Goal: Information Seeking & Learning: Learn about a topic

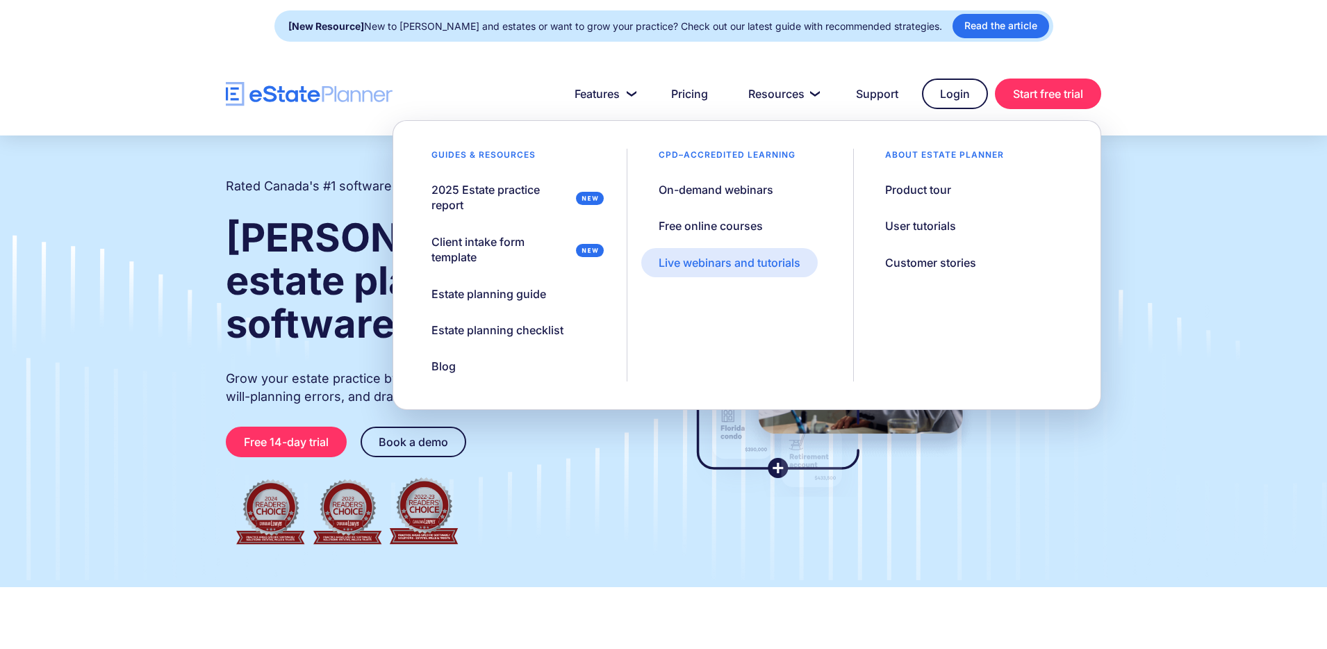
click at [730, 257] on div "Live webinars and tutorials" at bounding box center [730, 262] width 142 height 15
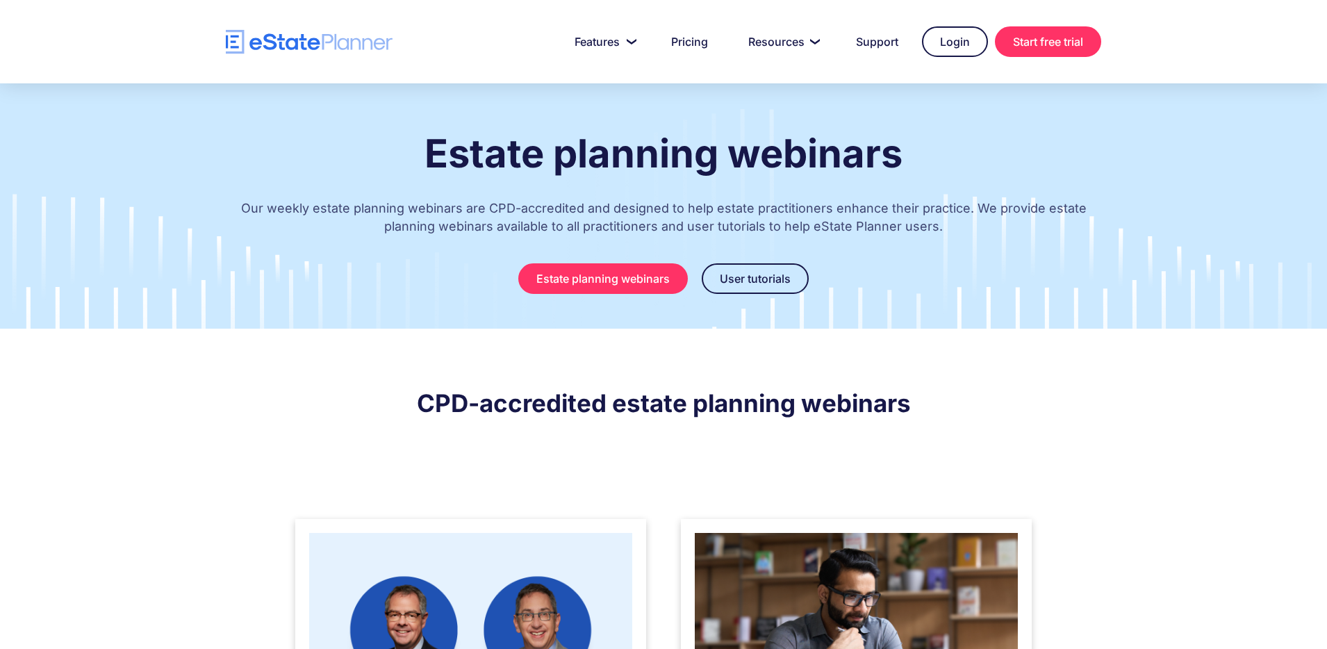
click at [549, 539] on img at bounding box center [470, 638] width 323 height 210
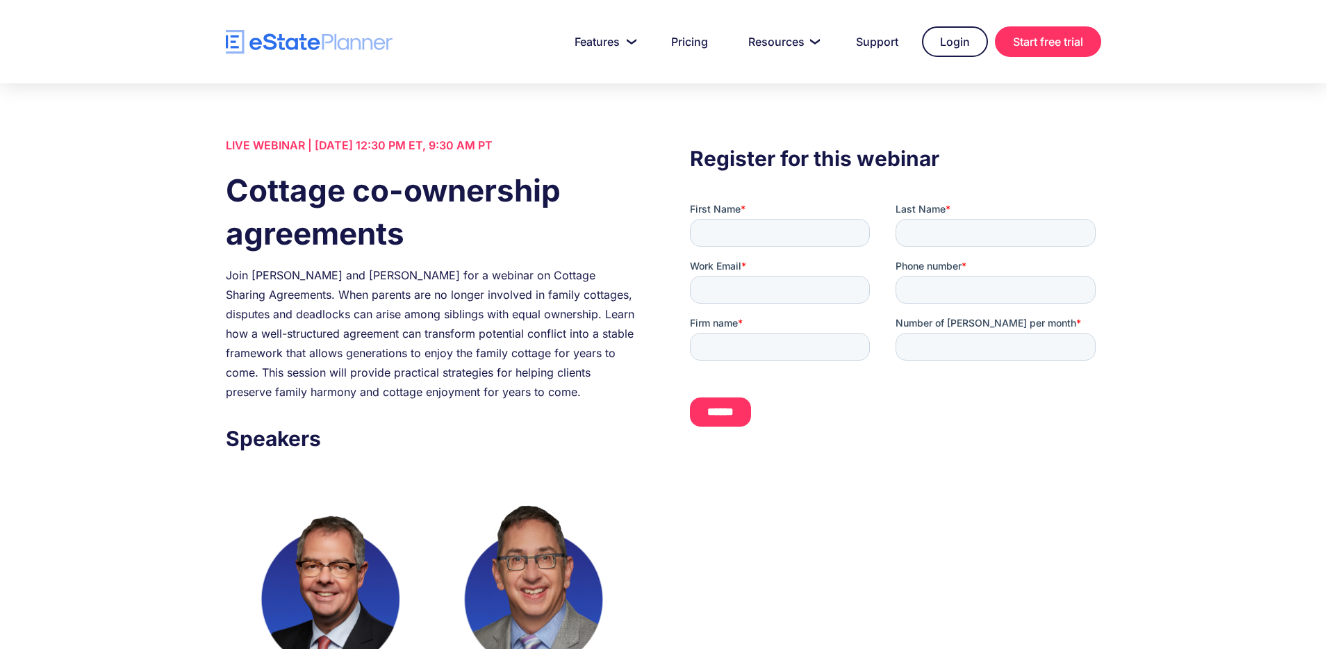
click at [498, 138] on div "LIVE WEBINAR | [DATE] 12:30 PM ET, 9:30 AM PT" at bounding box center [431, 145] width 411 height 19
copy div "LIVE WEBINAR | [DATE] 12:30 PM ET, 9:30 AM PT"
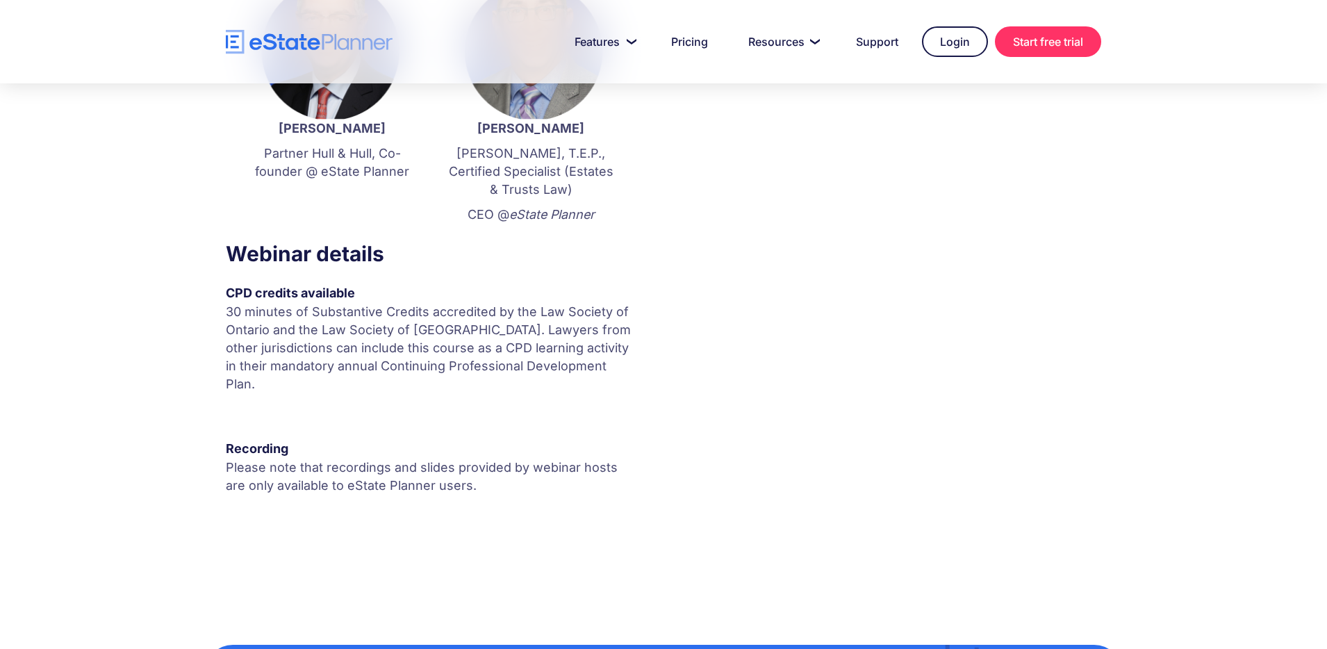
click at [410, 462] on p "Please note that recordings and slides provided by webinar hosts are only avail…" at bounding box center [431, 477] width 411 height 36
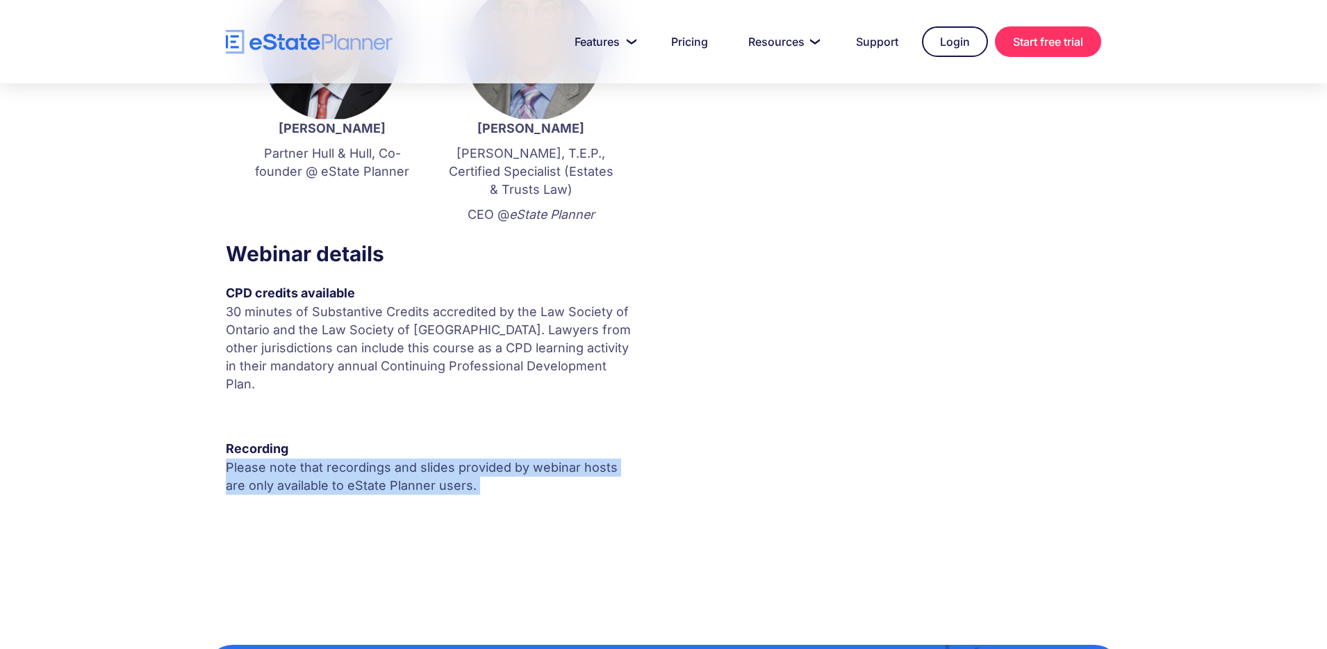
click at [410, 462] on p "Please note that recordings and slides provided by webinar hosts are only avail…" at bounding box center [431, 477] width 411 height 36
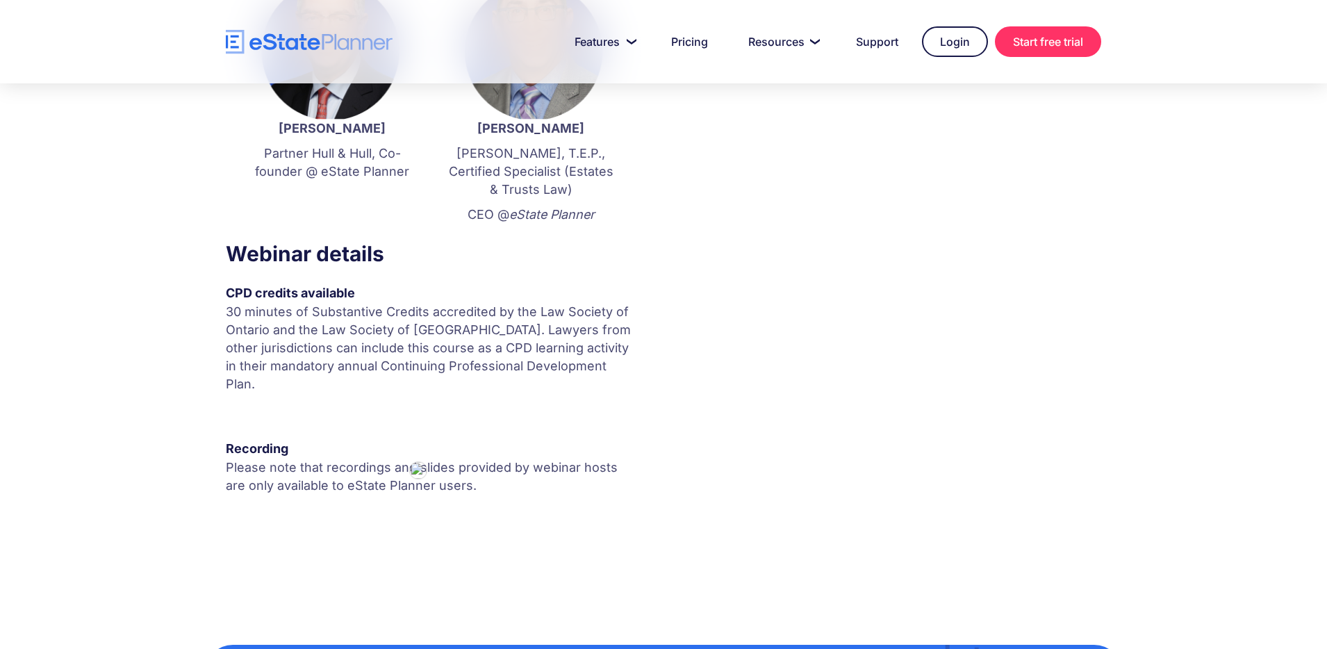
click at [393, 335] on p "30 minutes of Substantive Credits accredited by the Law Society of Ontario and …" at bounding box center [431, 348] width 411 height 90
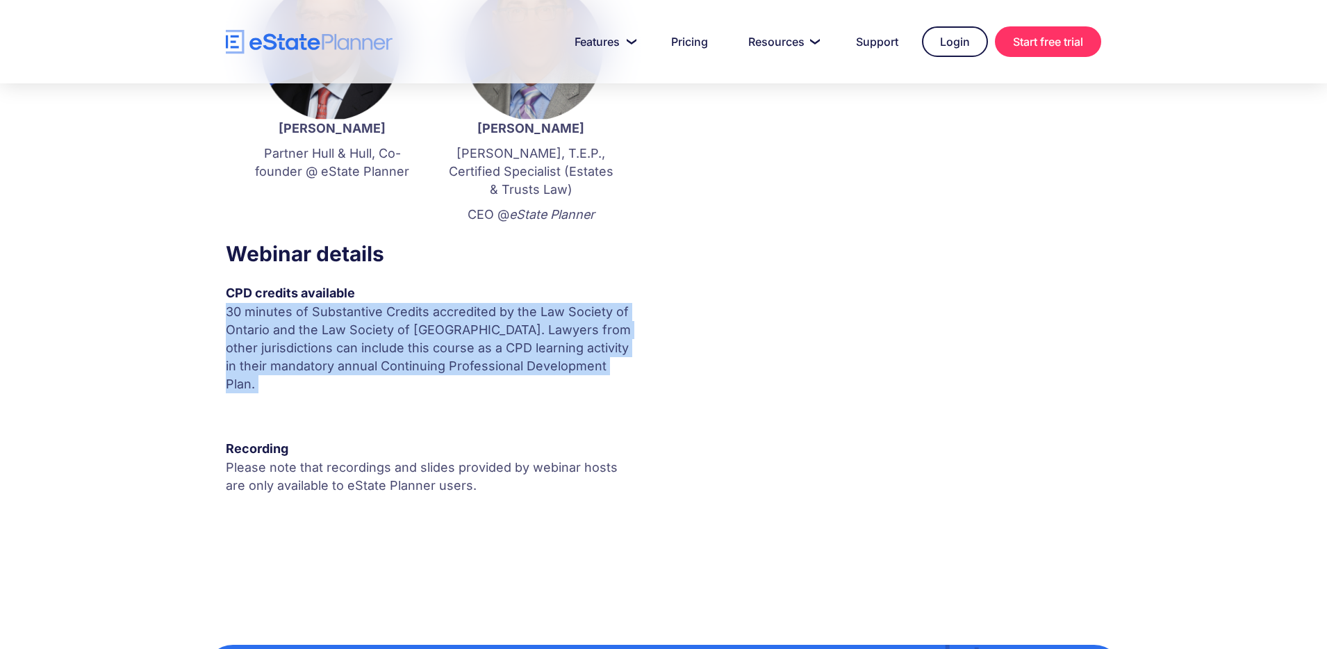
click at [393, 335] on p "30 minutes of Substantive Credits accredited by the Law Society of Ontario and …" at bounding box center [431, 348] width 411 height 90
copy p "30 minutes of Substantive Credits accredited by the Law Society of Ontario and …"
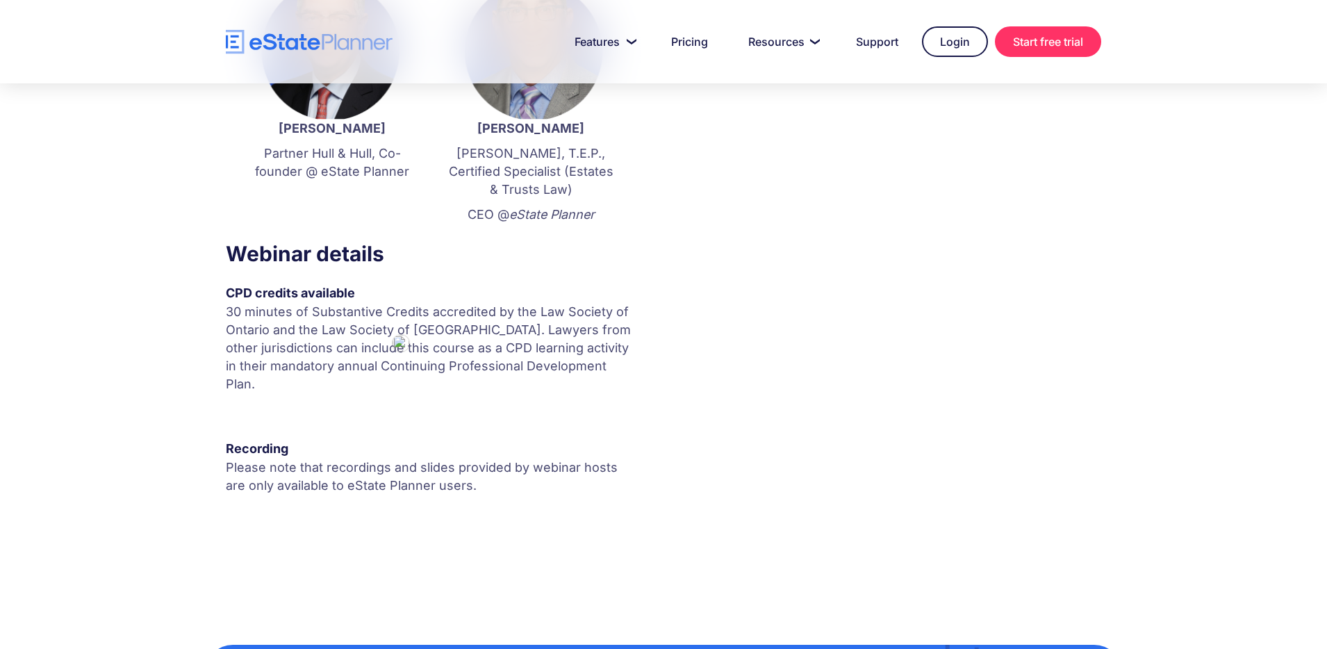
click at [331, 459] on p "Please note that recordings and slides provided by webinar hosts are only avail…" at bounding box center [431, 477] width 411 height 36
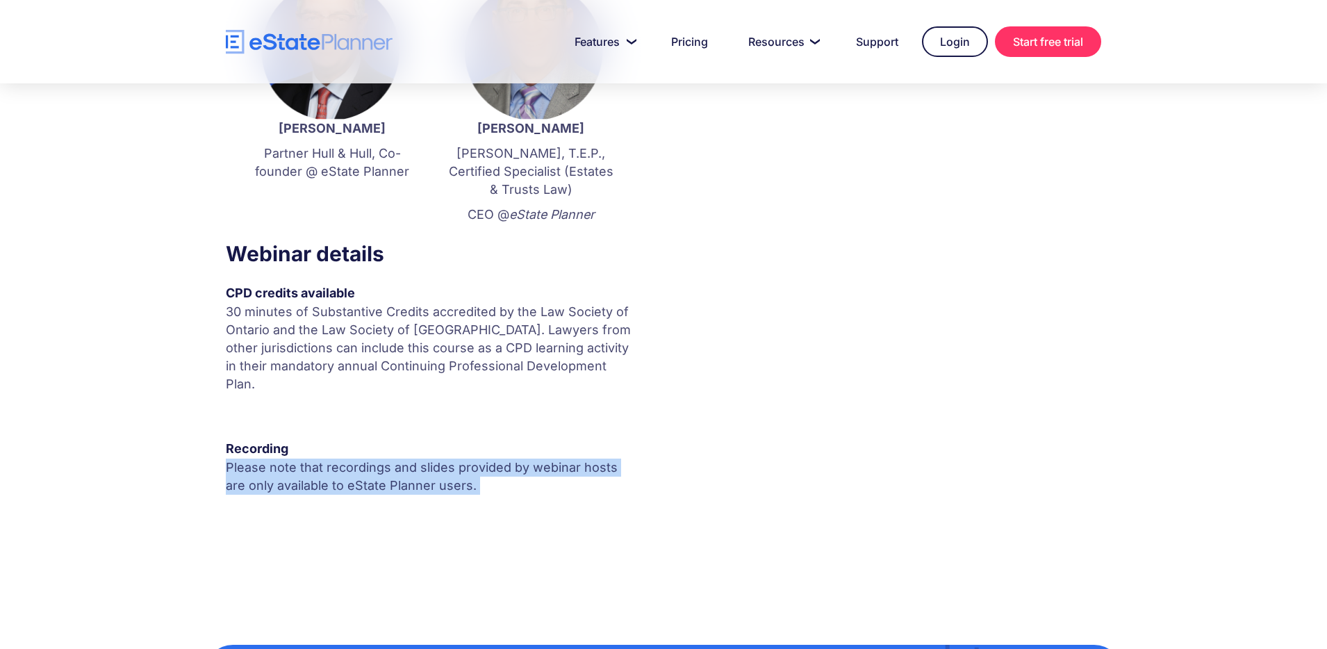
click at [331, 459] on p "Please note that recordings and slides provided by webinar hosts are only avail…" at bounding box center [431, 477] width 411 height 36
copy p "Please note that recordings and slides provided by webinar hosts are only avail…"
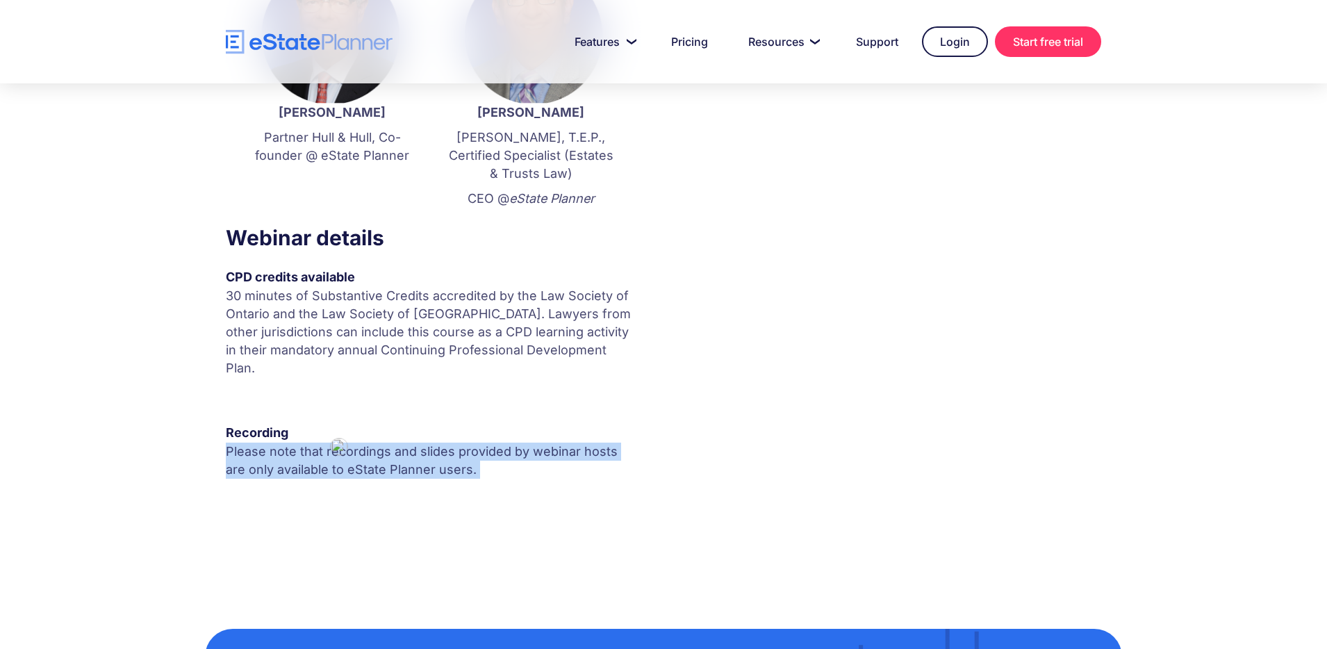
scroll to position [541, 0]
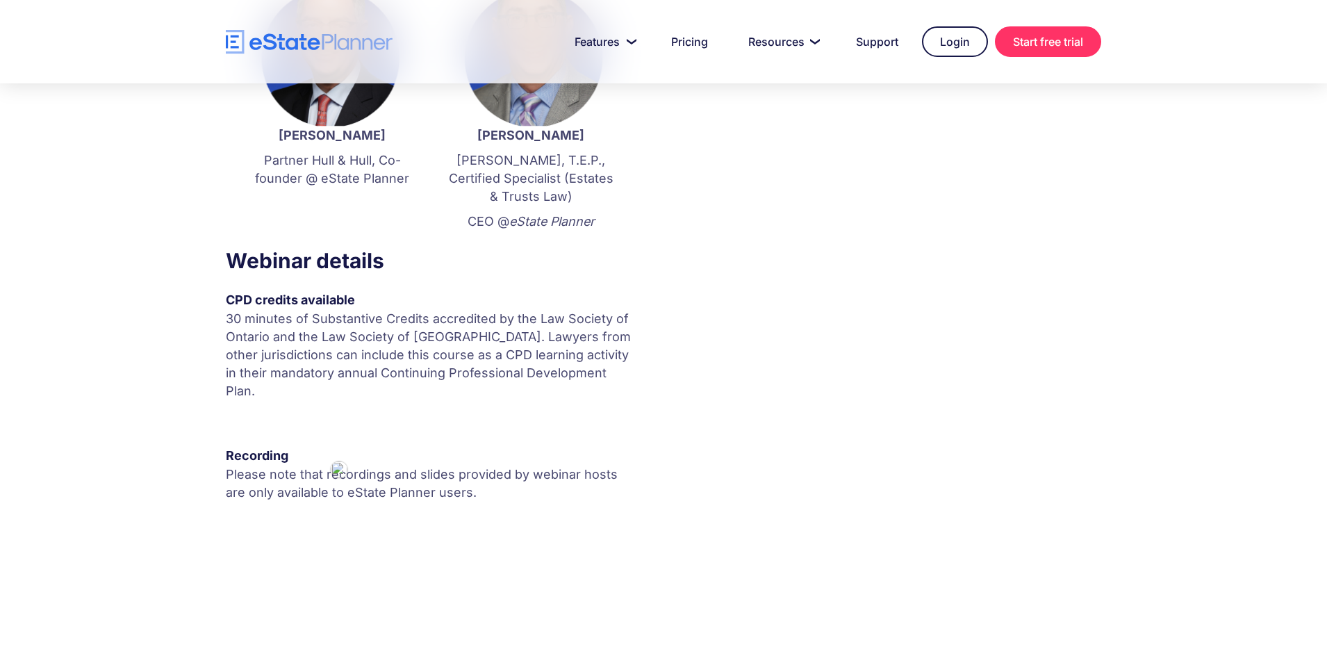
drag, startPoint x: 487, startPoint y: 166, endPoint x: 492, endPoint y: 149, distance: 18.0
click at [487, 165] on p "J.D., T.E.P., Certified Specialist (Estates & Trusts Law)" at bounding box center [530, 178] width 171 height 54
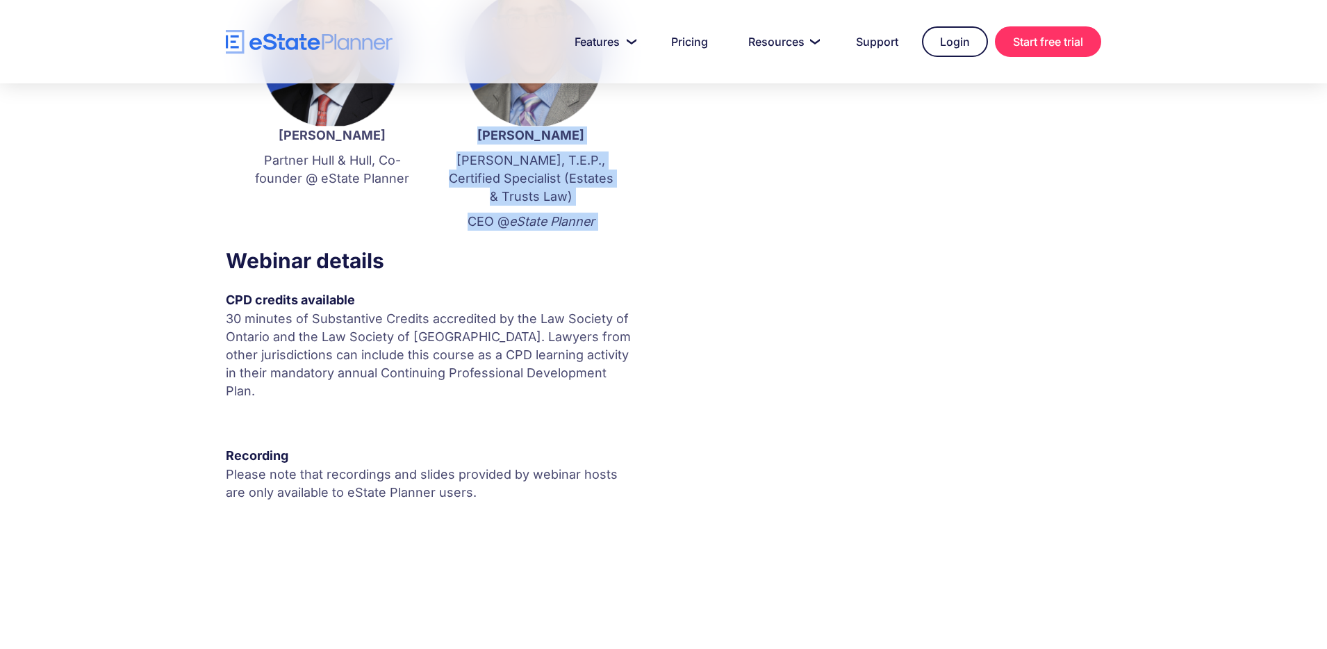
drag, startPoint x: 496, startPoint y: 134, endPoint x: 712, endPoint y: 244, distance: 242.4
click at [712, 244] on div "LIVE WEBINAR | July 24 2025, 12:30 PM ET, 9:30 AM PT Cottage co-ownership agree…" at bounding box center [663, 70] width 917 height 953
copy div "Jordan Atin J.D., T.E.P., Certified Specialist (Estates & Trusts Law) CEO @ eSt…"
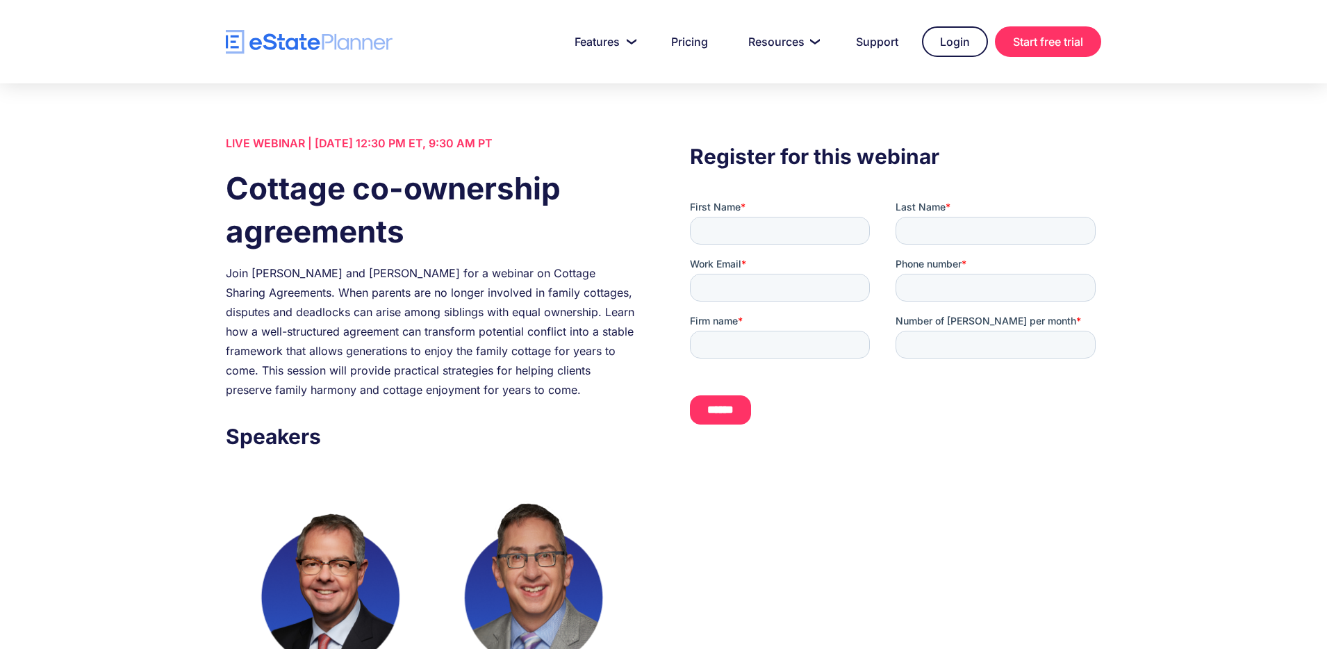
scroll to position [3, 0]
click at [316, 141] on div "LIVE WEBINAR | July 24 2025, 12:30 PM ET, 9:30 AM PT" at bounding box center [431, 142] width 411 height 19
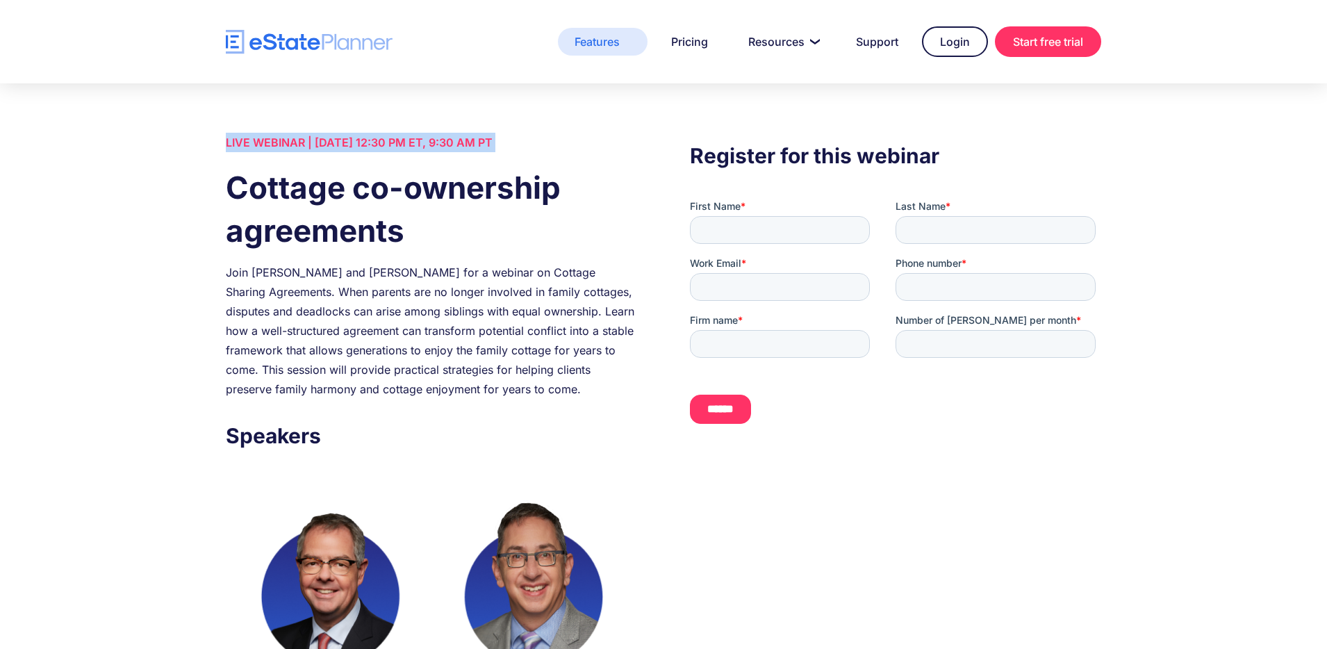
copy div "LIVE WEBINAR | July 24 2025, 12:30 PM ET, 9:30 AM PT"
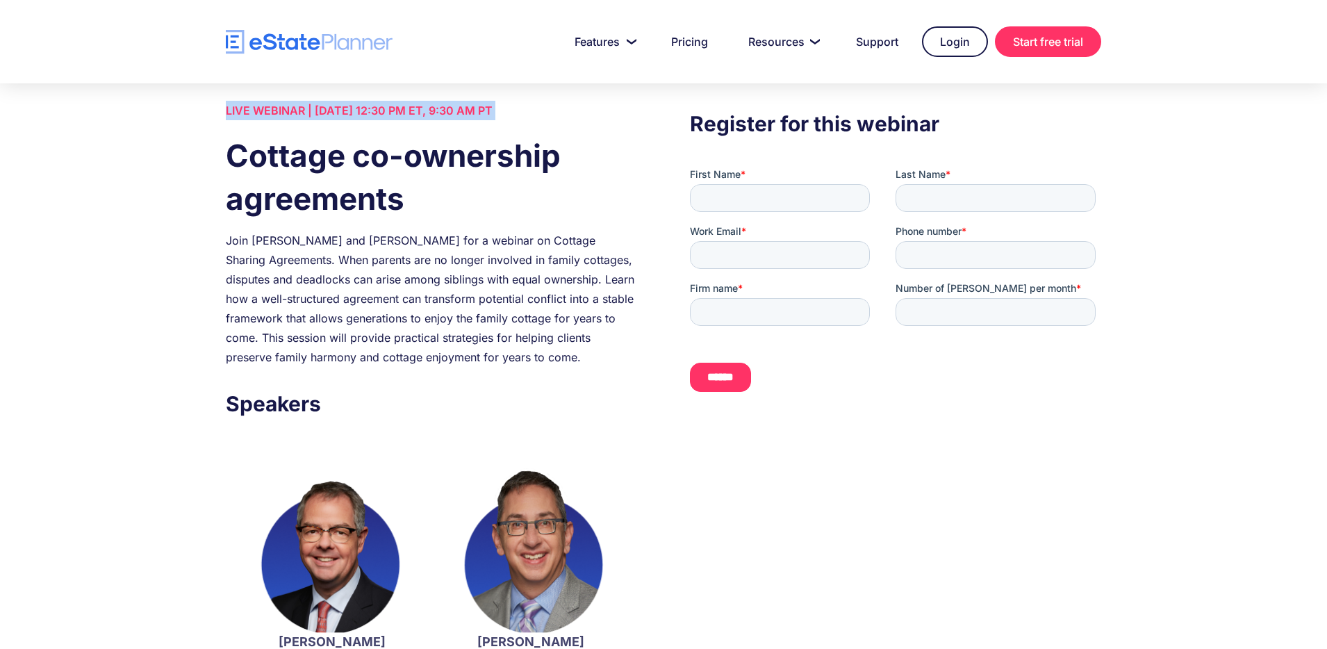
scroll to position [38, 0]
